Goal: Check status: Check status

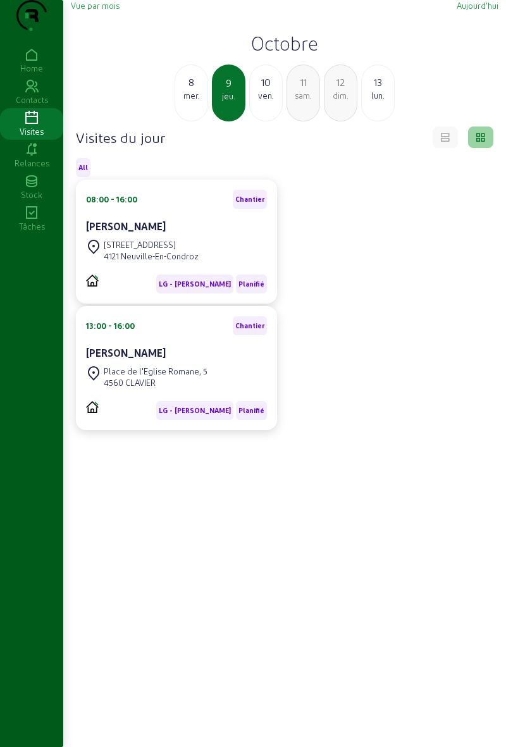
click at [196, 101] on div "mer." at bounding box center [191, 95] width 32 height 11
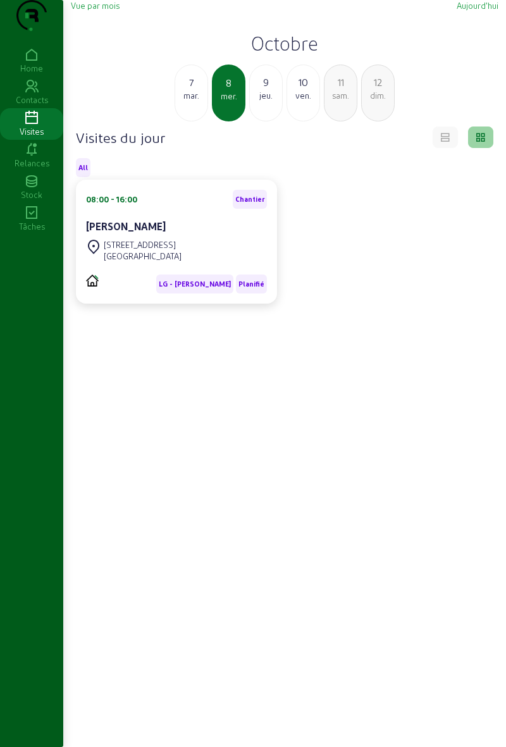
click at [199, 90] on div "7" at bounding box center [191, 82] width 32 height 15
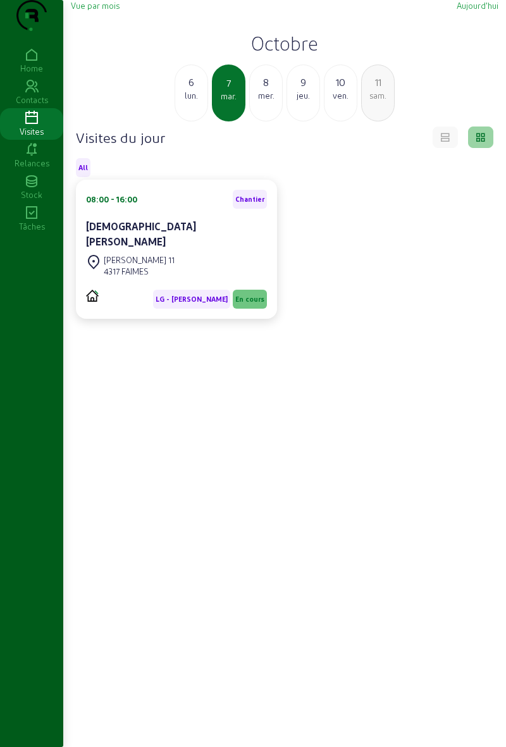
click at [239, 249] on div "[DEMOGRAPHIC_DATA][PERSON_NAME]" at bounding box center [176, 234] width 181 height 30
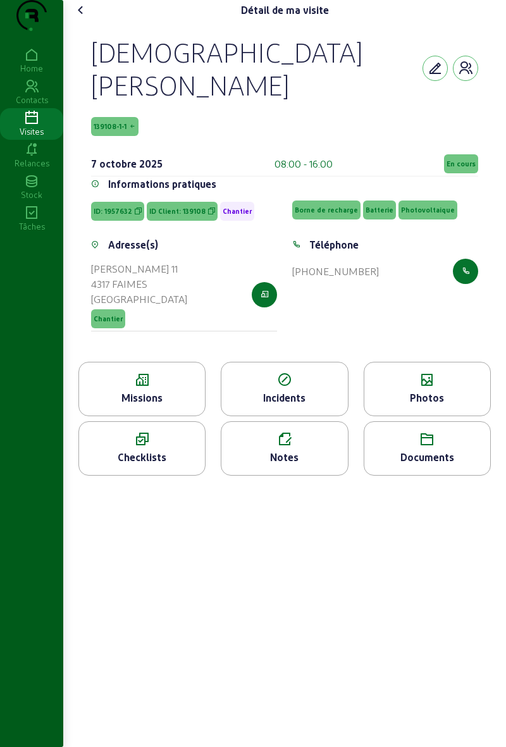
click at [461, 164] on span "En cours" at bounding box center [461, 163] width 34 height 19
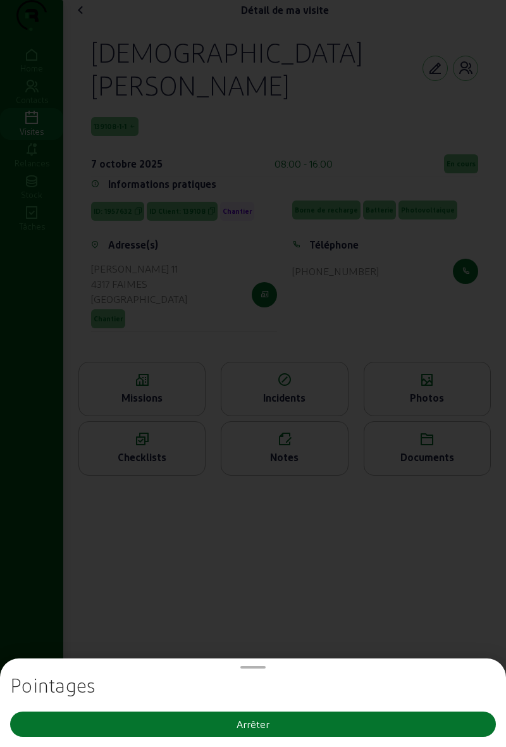
click at [292, 734] on button "Arrêter" at bounding box center [253, 724] width 486 height 25
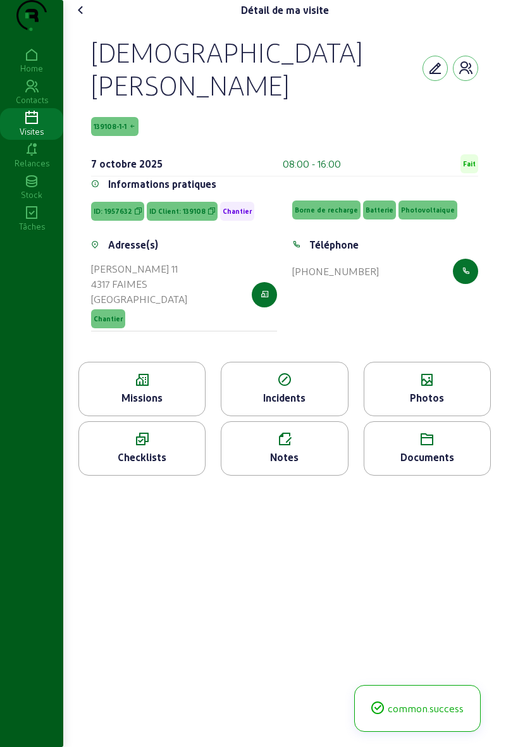
click at [441, 380] on div "Photos" at bounding box center [427, 389] width 127 height 54
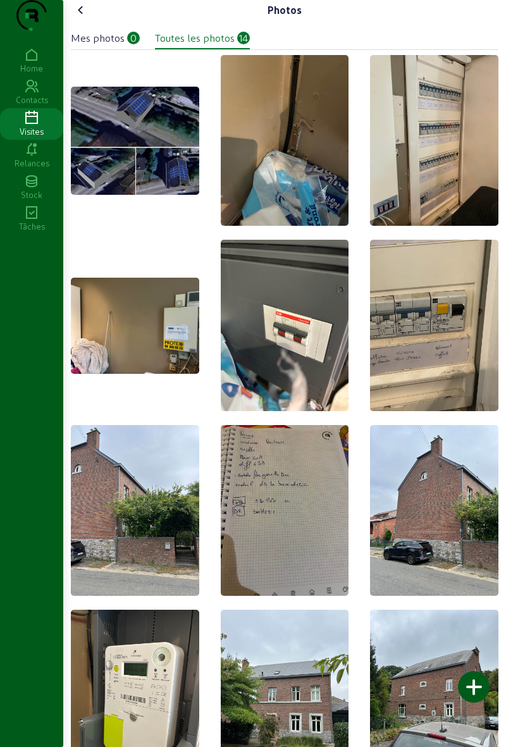
click at [478, 693] on div at bounding box center [474, 688] width 32 height 32
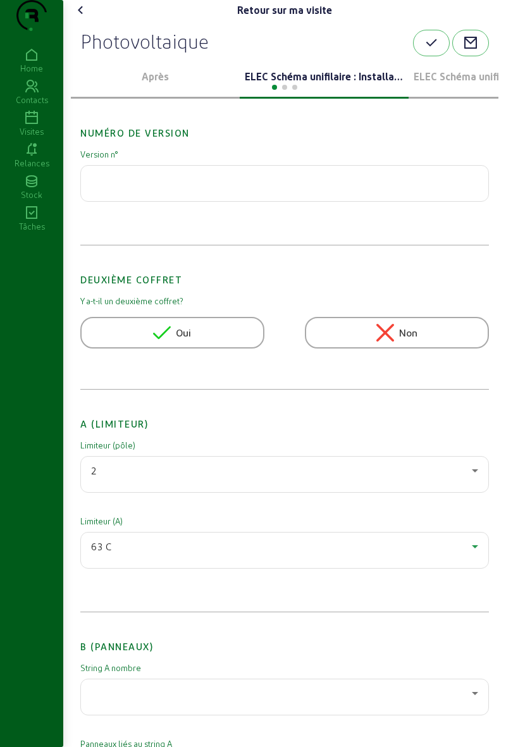
scroll to position [374, 0]
